Goal: Information Seeking & Learning: Learn about a topic

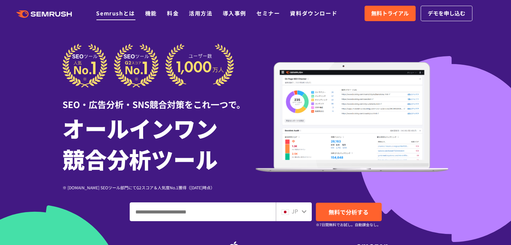
click at [117, 13] on link "Semrushとは" at bounding box center [115, 13] width 39 height 8
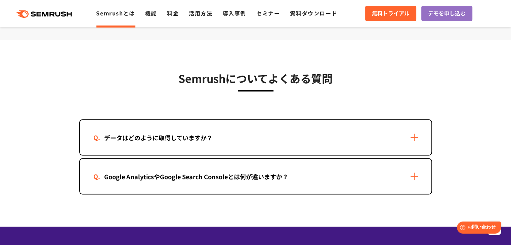
scroll to position [1344, 0]
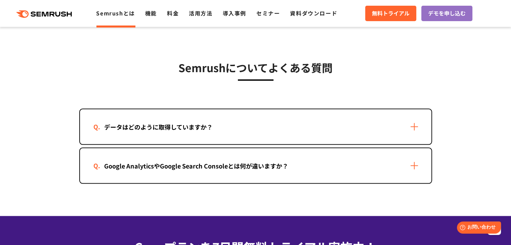
click at [142, 128] on div "データはどのように取得していますか？" at bounding box center [158, 127] width 130 height 10
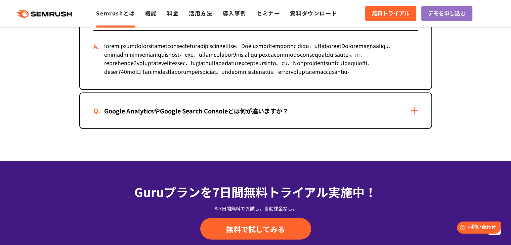
scroll to position [1478, 0]
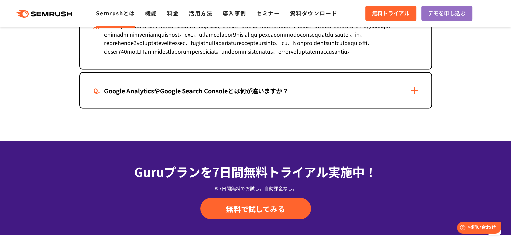
click at [152, 96] on div "Google AnalyticsやGoogle Search Consoleとは何が違いますか？" at bounding box center [196, 91] width 206 height 10
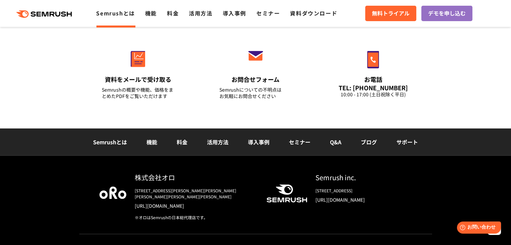
scroll to position [1747, 0]
